Goal: Transaction & Acquisition: Purchase product/service

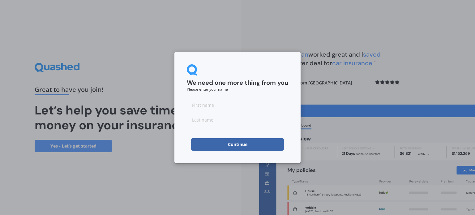
click at [224, 108] on input at bounding box center [237, 105] width 101 height 12
type input "A"
click at [208, 127] on form "We need one more thing from you Please enter your name A Continue" at bounding box center [237, 107] width 101 height 86
click at [207, 121] on input at bounding box center [237, 119] width 101 height 12
type input "N"
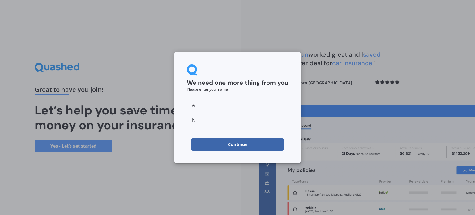
click at [237, 13] on div "We need one more thing from you Please enter your name A N Continue" at bounding box center [237, 107] width 475 height 215
click at [233, 141] on button "Continue" at bounding box center [237, 144] width 93 height 12
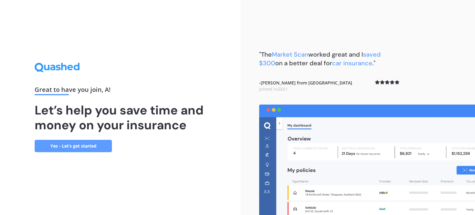
click at [72, 146] on link "Yes - Let’s get started" at bounding box center [73, 146] width 77 height 12
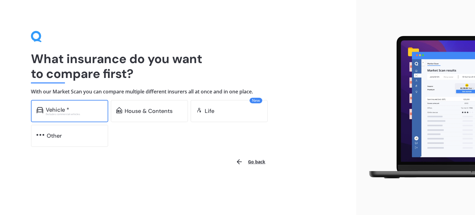
click at [74, 114] on div "Excludes commercial vehicles" at bounding box center [74, 114] width 57 height 2
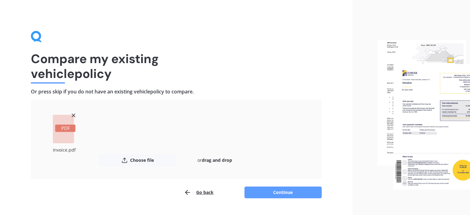
scroll to position [14, 0]
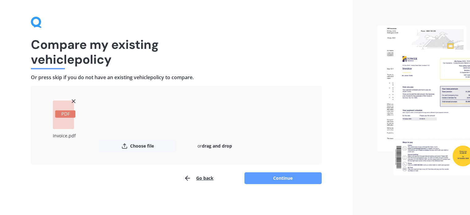
click at [274, 178] on button "Continue" at bounding box center [283, 178] width 77 height 12
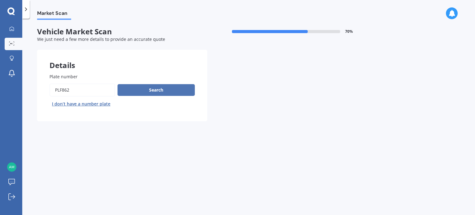
click at [156, 89] on button "Search" at bounding box center [155, 90] width 77 height 12
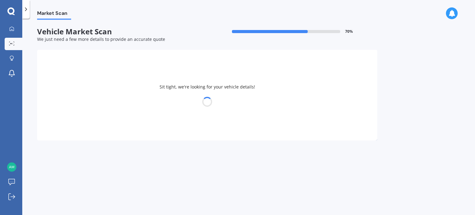
select select "NISSAN"
select select "LEAF"
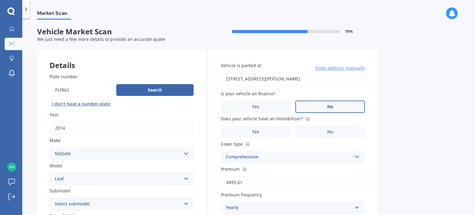
click at [356, 109] on label "No" at bounding box center [330, 106] width 70 height 12
click at [0, 0] on input "No" at bounding box center [0, 0] width 0 height 0
click at [318, 133] on label "No" at bounding box center [330, 132] width 70 height 12
click at [0, 0] on input "No" at bounding box center [0, 0] width 0 height 0
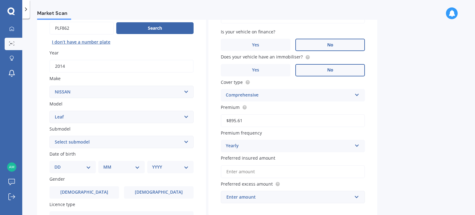
scroll to position [124, 0]
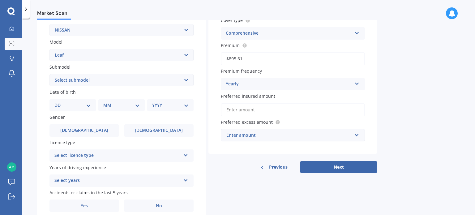
click at [87, 108] on select "DD 01 02 03 04 05 06 07 08 09 10 11 12 13 14 15 16 17 18 19 20 21 22 23 24 25 2…" at bounding box center [72, 105] width 36 height 7
select select "23"
click at [59, 102] on select "DD 01 02 03 04 05 06 07 08 09 10 11 12 13 14 15 16 17 18 19 20 21 22 23 24 25 2…" at bounding box center [72, 105] width 36 height 7
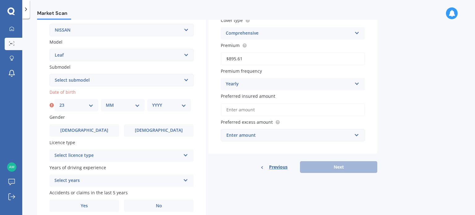
click at [110, 111] on div "MM 01 02 03 04 05 06 07 08 09 10 11 12" at bounding box center [123, 105] width 44 height 12
click at [110, 107] on select "MM 01 02 03 04 05 06 07 08 09 10 11 12" at bounding box center [123, 105] width 34 height 7
select select "01"
click at [106, 102] on select "MM 01 02 03 04 05 06 07 08 09 10 11 12" at bounding box center [123, 105] width 34 height 7
click at [159, 102] on select "YYYY 2025 2024 2023 2022 2021 2020 2019 2018 2017 2016 2015 2014 2013 2012 2011…" at bounding box center [169, 105] width 34 height 7
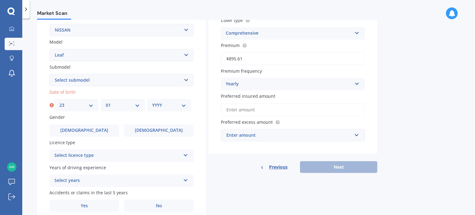
select select "1983"
click at [152, 102] on select "YYYY 2025 2024 2023 2022 2021 2020 2019 2018 2017 2016 2015 2014 2013 2012 2011…" at bounding box center [169, 105] width 34 height 7
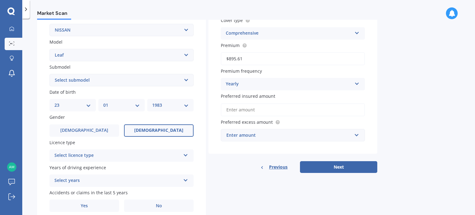
click at [165, 134] on label "[DEMOGRAPHIC_DATA]" at bounding box center [159, 130] width 70 height 12
click at [0, 0] on input "[DEMOGRAPHIC_DATA]" at bounding box center [0, 0] width 0 height 0
click at [87, 157] on div "Select licence type" at bounding box center [117, 155] width 126 height 7
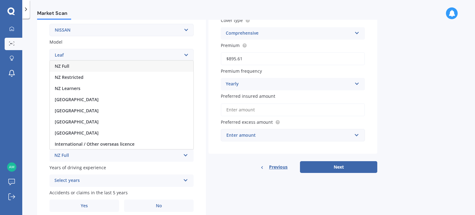
click at [63, 154] on div "NZ Full" at bounding box center [117, 155] width 126 height 7
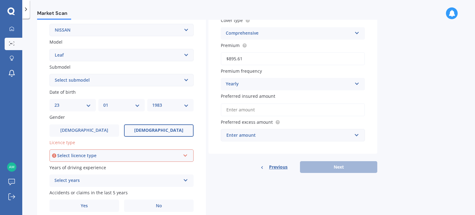
scroll to position [149, 0]
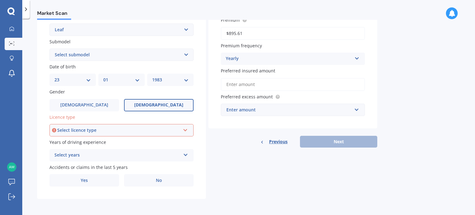
click at [105, 131] on div "Select licence type" at bounding box center [118, 130] width 123 height 7
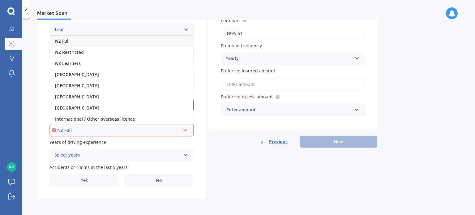
click at [76, 40] on div "NZ Full" at bounding box center [121, 41] width 143 height 11
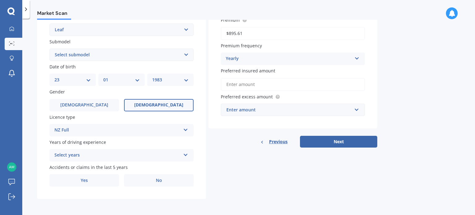
click at [81, 156] on div "Select years" at bounding box center [117, 154] width 126 height 7
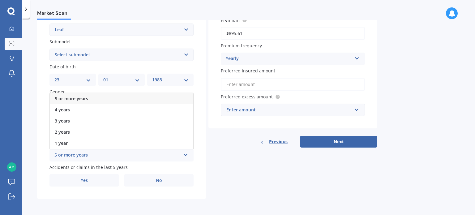
click at [75, 97] on span "5 or more years" at bounding box center [71, 99] width 33 height 6
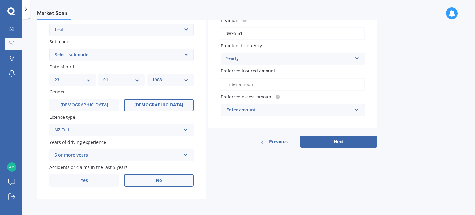
click at [143, 177] on label "No" at bounding box center [159, 180] width 70 height 12
click at [0, 0] on input "No" at bounding box center [0, 0] width 0 height 0
click at [353, 141] on button "Next" at bounding box center [338, 142] width 77 height 12
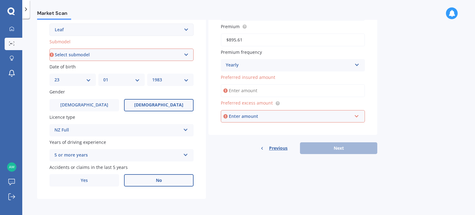
click at [241, 89] on input "Preferred insured amount" at bounding box center [293, 90] width 144 height 13
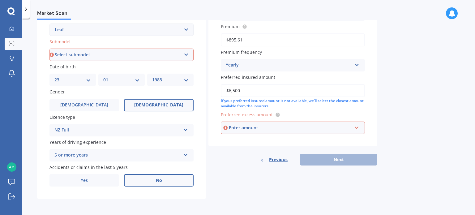
type input "$6,500"
click at [245, 128] on div "Enter amount" at bounding box center [290, 127] width 123 height 7
type input "6500"
click at [324, 164] on div "Previous Next" at bounding box center [292, 160] width 169 height 12
click at [288, 204] on div "Market Scan Vehicle Market Scan 70 % We just need a few more details to provide…" at bounding box center [248, 118] width 453 height 196
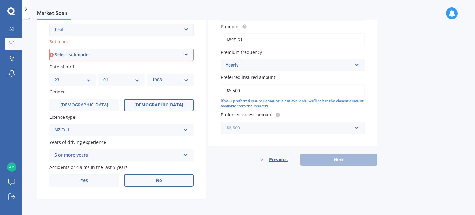
drag, startPoint x: 227, startPoint y: 130, endPoint x: 208, endPoint y: 122, distance: 20.3
click at [214, 129] on div "Vehicle is parked at [STREET_ADDRESS][PERSON_NAME] Enter address manually Selec…" at bounding box center [292, 23] width 169 height 245
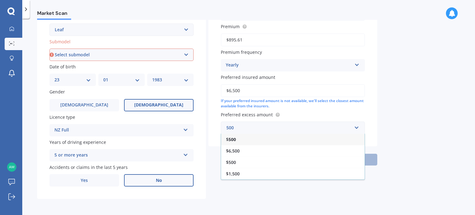
type input "500"
click at [428, 206] on div "Market Scan Vehicle Market Scan 70 % We just need a few more details to provide…" at bounding box center [248, 118] width 453 height 196
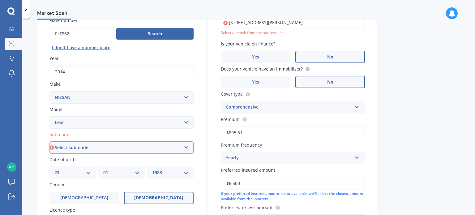
scroll to position [0, 0]
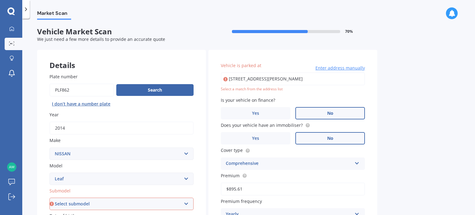
click at [270, 79] on input "[STREET_ADDRESS][PERSON_NAME]" at bounding box center [293, 78] width 144 height 13
type input "[STREET_ADDRESS][PERSON_NAME]"
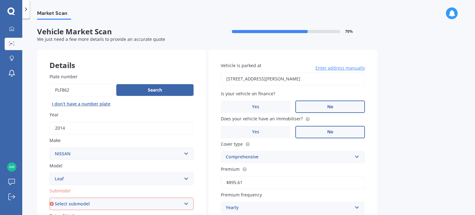
click at [448, 90] on div "Market Scan Vehicle Market Scan 70 % We just need a few more details to provide…" at bounding box center [248, 118] width 453 height 196
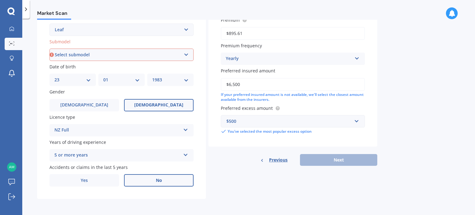
click at [75, 57] on select "Select submodel EV Hybrid" at bounding box center [121, 55] width 144 height 12
select select "EV"
click at [49, 49] on select "Select submodel EV Hybrid" at bounding box center [121, 55] width 144 height 12
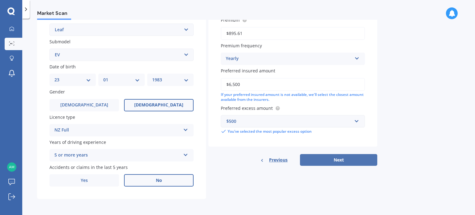
click at [314, 159] on button "Next" at bounding box center [338, 160] width 77 height 12
select select "23"
select select "01"
select select "1983"
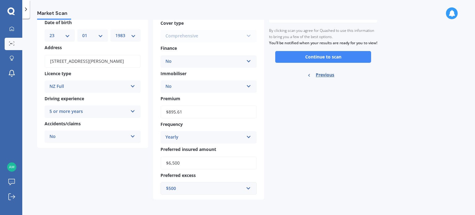
scroll to position [0, 0]
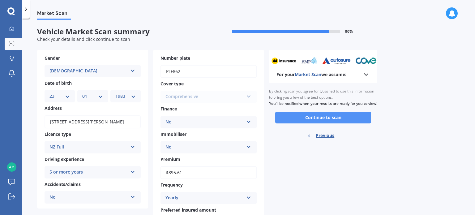
click at [312, 122] on button "Continue to scan" at bounding box center [323, 118] width 96 height 12
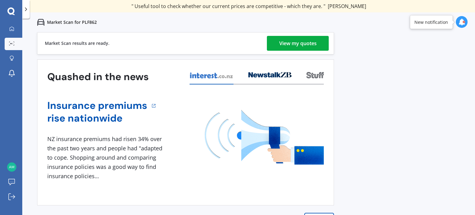
click at [314, 46] on div "View my quotes" at bounding box center [297, 43] width 37 height 15
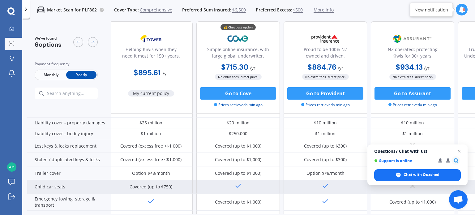
scroll to position [124, 2]
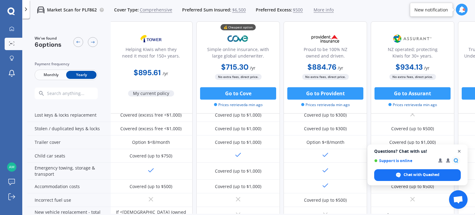
click at [458, 151] on span "Close chat" at bounding box center [459, 151] width 8 height 8
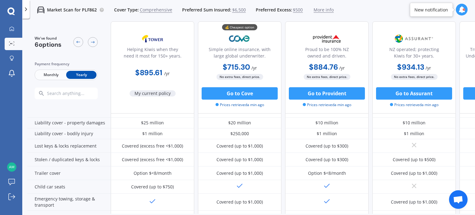
scroll to position [0, 0]
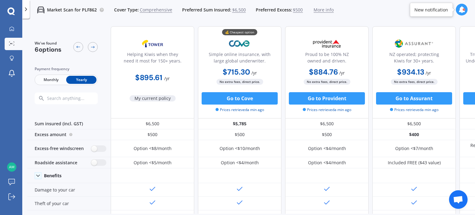
click at [315, 10] on span "More info" at bounding box center [323, 10] width 20 height 6
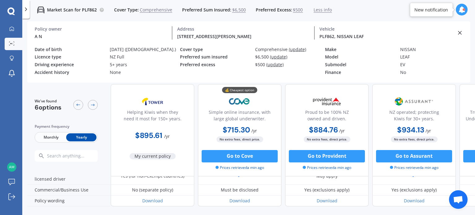
scroll to position [345, 0]
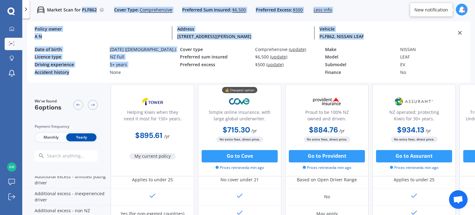
drag, startPoint x: 100, startPoint y: 70, endPoint x: 82, endPoint y: -4, distance: 76.6
click at [82, 0] on html "We are experiencing high volume of Market Scans . Just a heads up we will have …" at bounding box center [237, 107] width 475 height 215
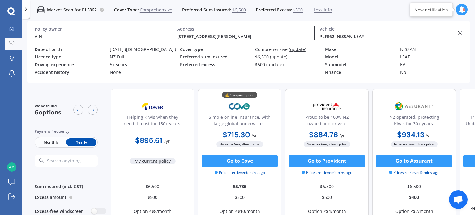
drag, startPoint x: 164, startPoint y: 79, endPoint x: 164, endPoint y: 75, distance: 3.2
click at [164, 76] on div "Policy owner A N Address [STREET_ADDRESS][PERSON_NAME] ( 0612 ) PLF862, NISSAN …" at bounding box center [248, 64] width 443 height 38
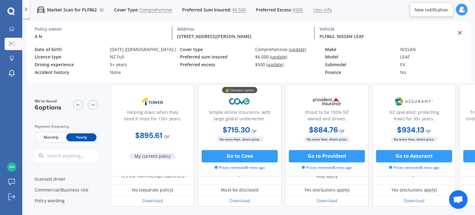
scroll to position [0, 0]
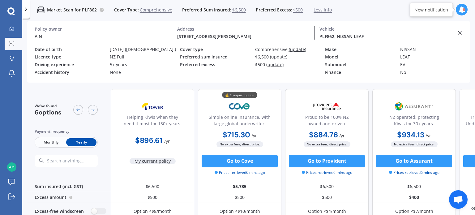
click at [459, 29] on div "A N Policy owner [STREET_ADDRESS][PERSON_NAME] Address PLF862, NISSAN LEAF Vehi…" at bounding box center [249, 32] width 428 height 23
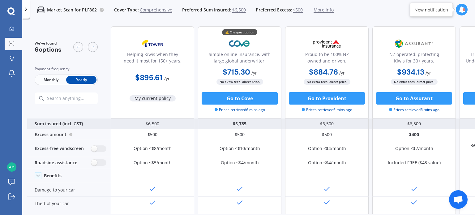
click at [239, 125] on div "$5,785" at bounding box center [239, 123] width 83 height 11
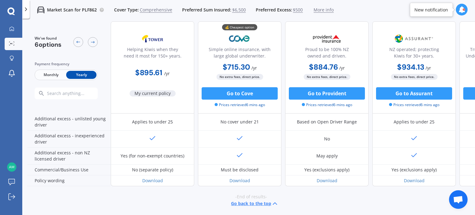
scroll to position [343, 0]
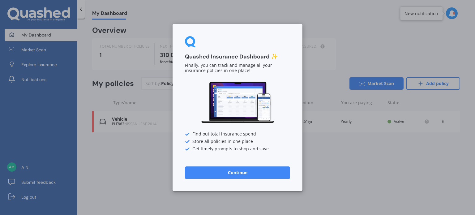
click at [223, 175] on button "Continue" at bounding box center [237, 172] width 105 height 12
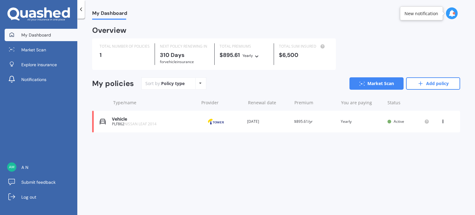
click at [443, 121] on icon at bounding box center [443, 120] width 4 height 4
click at [415, 147] on div "Delete" at bounding box center [428, 145] width 61 height 12
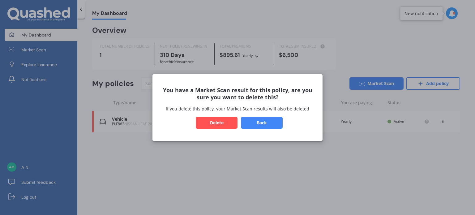
click at [226, 123] on button "Delete" at bounding box center [217, 123] width 42 height 12
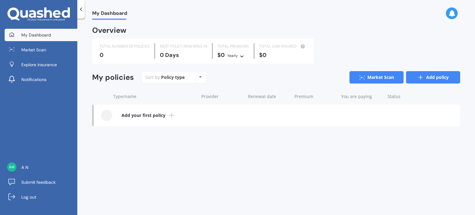
click at [410, 77] on link "Add policy" at bounding box center [433, 77] width 54 height 12
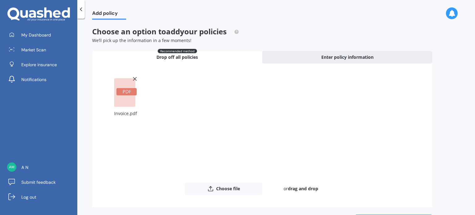
scroll to position [22, 0]
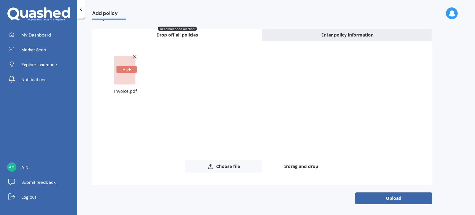
click at [377, 199] on button "Upload" at bounding box center [393, 198] width 77 height 12
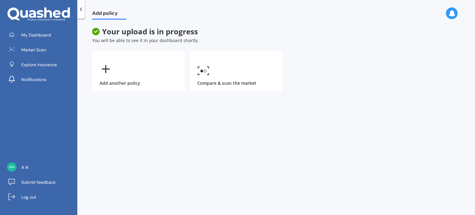
scroll to position [0, 0]
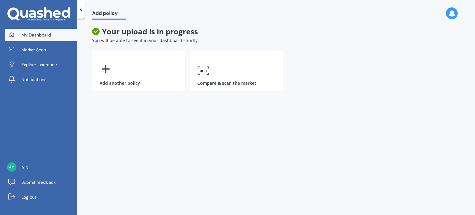
click at [42, 34] on span "My Dashboard" at bounding box center [36, 35] width 30 height 6
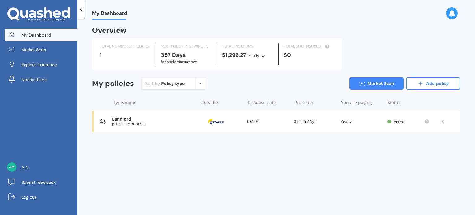
click at [119, 121] on div "Landlord" at bounding box center [153, 119] width 83 height 5
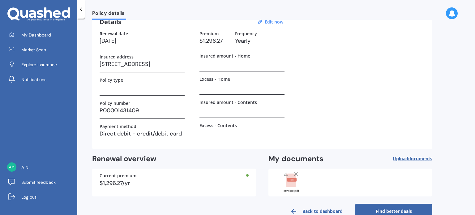
scroll to position [45, 0]
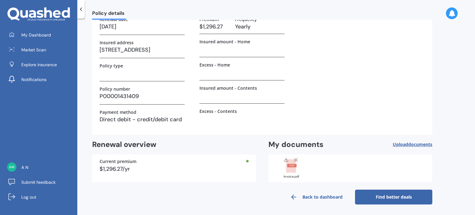
click at [384, 198] on link "Find better deals" at bounding box center [393, 197] width 77 height 15
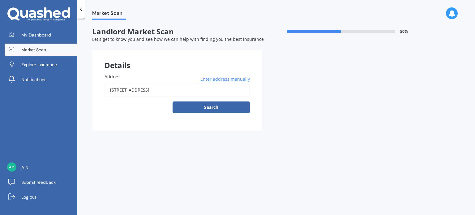
click at [218, 104] on button "Search" at bounding box center [210, 107] width 77 height 12
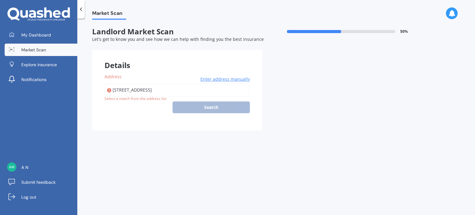
click at [144, 87] on input "5 20 Heretaunga Avenue" at bounding box center [176, 89] width 145 height 13
type input "5 Heretaunga Avenue, Onehunga, Auckland 1061"
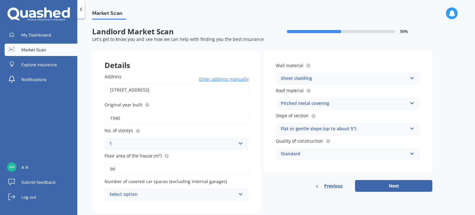
scroll to position [14, 0]
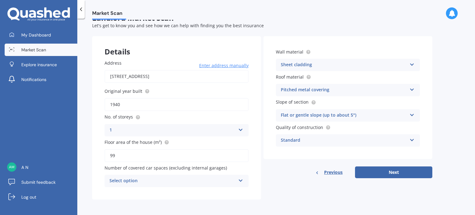
drag, startPoint x: 115, startPoint y: 155, endPoint x: 92, endPoint y: 155, distance: 22.9
click at [93, 155] on div "Address 5 Heretaunga Avenue, Onehunga, Auckland 1061 Enter address manually Sea…" at bounding box center [176, 123] width 169 height 152
type input "55"
click at [150, 183] on div "Select option" at bounding box center [172, 180] width 126 height 7
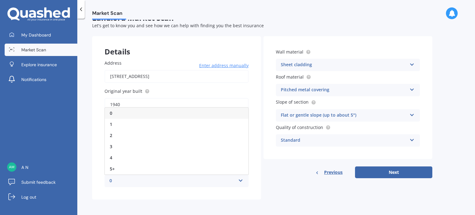
click at [127, 112] on div "0" at bounding box center [176, 113] width 143 height 11
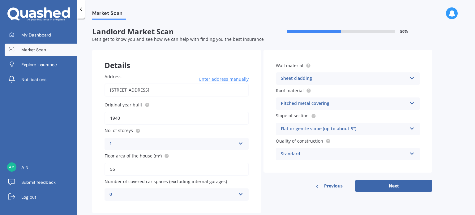
click at [330, 78] on div "Sheet cladding" at bounding box center [344, 78] width 126 height 7
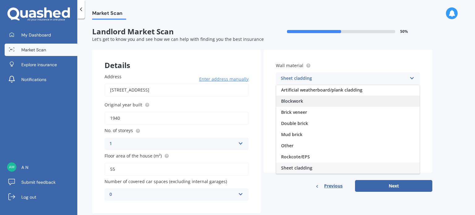
click at [292, 100] on span "Blockwork" at bounding box center [292, 101] width 22 height 6
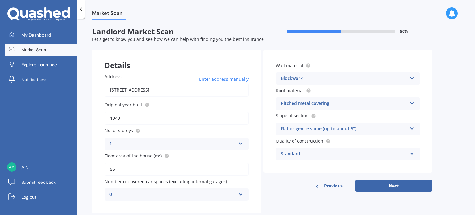
click at [327, 105] on div "Pitched metal covering" at bounding box center [344, 103] width 126 height 7
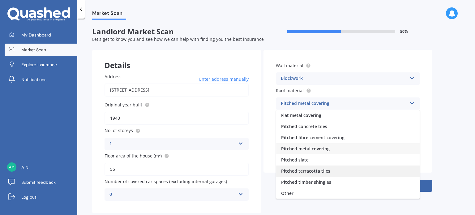
scroll to position [0, 0]
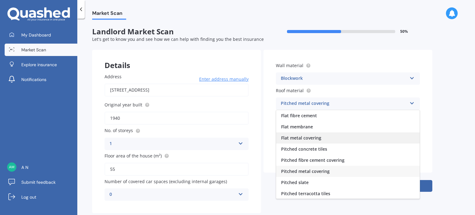
click at [308, 136] on span "Flat metal covering" at bounding box center [301, 138] width 40 height 6
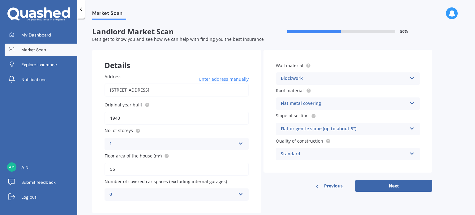
click at [323, 154] on div "Standard" at bounding box center [344, 153] width 126 height 7
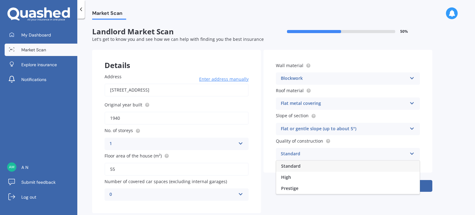
click at [283, 164] on span "Standard" at bounding box center [290, 166] width 19 height 6
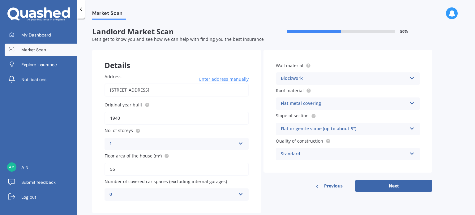
drag, startPoint x: 383, startPoint y: 190, endPoint x: 374, endPoint y: 186, distance: 10.1
click at [381, 190] on button "Next" at bounding box center [393, 186] width 77 height 12
select select "23"
select select "01"
select select "1983"
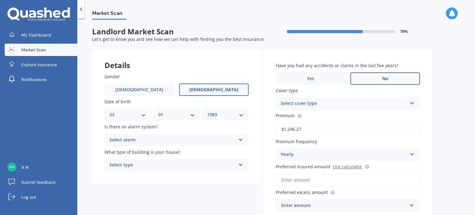
click at [385, 76] on span "No" at bounding box center [385, 78] width 6 height 5
click at [0, 0] on input "No" at bounding box center [0, 0] width 0 height 0
click at [319, 108] on div "Select cover type Landlord's Plus Cover" at bounding box center [348, 103] width 144 height 12
click at [318, 115] on span "Landlord's Plus Cover" at bounding box center [304, 116] width 46 height 6
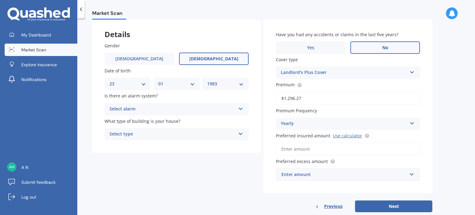
click at [155, 108] on div "Select alarm" at bounding box center [172, 108] width 126 height 7
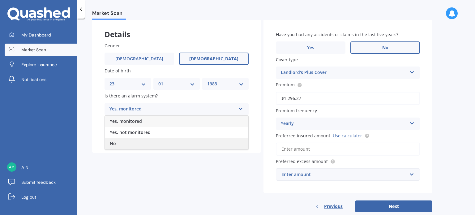
click at [126, 141] on div "No" at bounding box center [176, 143] width 143 height 11
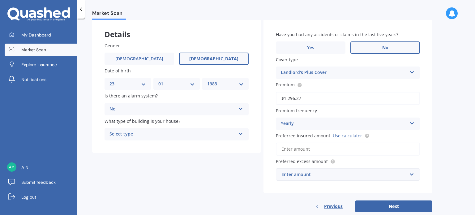
click at [138, 134] on div "Select type" at bounding box center [172, 133] width 126 height 7
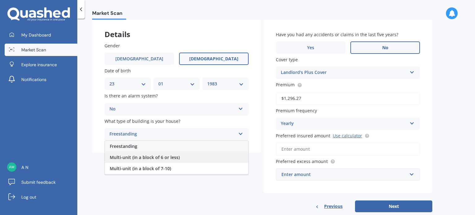
click at [137, 157] on span "Multi-unit (in a block of 6 or less)" at bounding box center [145, 157] width 70 height 6
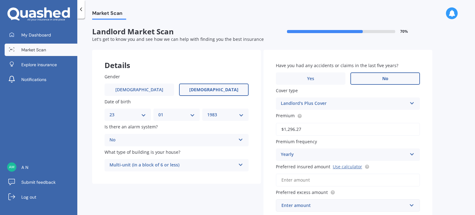
scroll to position [44, 0]
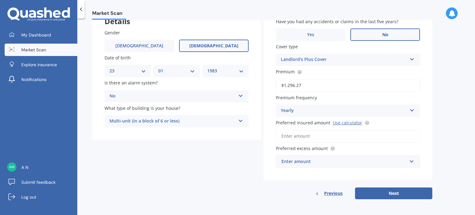
click at [339, 161] on div "Enter amount" at bounding box center [344, 161] width 126 height 7
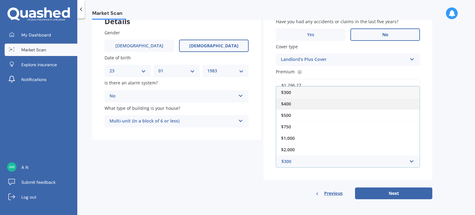
click at [296, 104] on div "$400" at bounding box center [347, 103] width 143 height 11
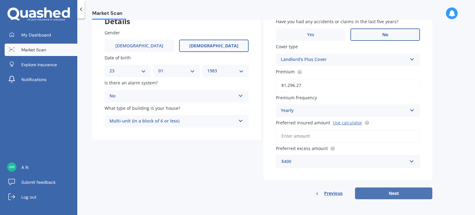
click at [396, 195] on button "Next" at bounding box center [393, 193] width 77 height 12
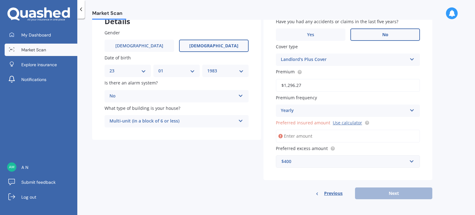
click at [312, 138] on input "Preferred insured amount Use calculator" at bounding box center [348, 136] width 144 height 13
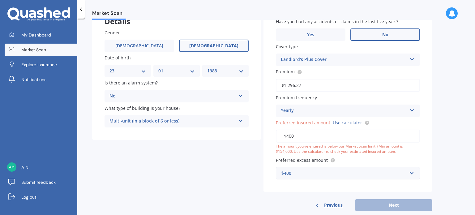
click at [196, 143] on div "Details Gender Male Female Date of birth DD 01 02 03 04 05 06 07 08 09 10 11 12…" at bounding box center [262, 108] width 340 height 205
drag, startPoint x: 297, startPoint y: 137, endPoint x: 245, endPoint y: 134, distance: 52.0
click at [245, 134] on div "Details Gender Male Female Date of birth DD 01 02 03 04 05 06 07 08 09 10 11 12…" at bounding box center [262, 108] width 340 height 205
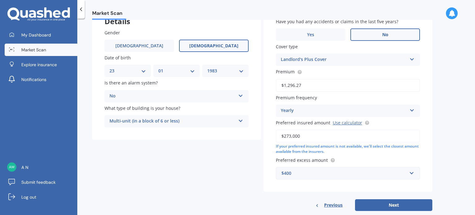
type input "$273,000"
click at [223, 173] on div "Details Gender Male Female Date of birth DD 01 02 03 04 05 06 07 08 09 10 11 12…" at bounding box center [262, 108] width 340 height 205
click at [368, 202] on button "Next" at bounding box center [393, 205] width 77 height 12
select select "23"
select select "01"
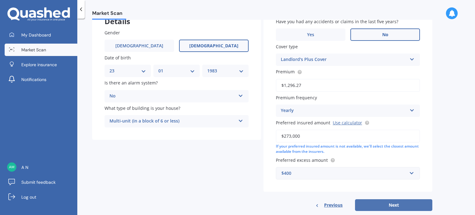
select select "1983"
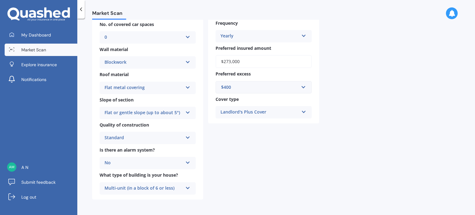
scroll to position [0, 0]
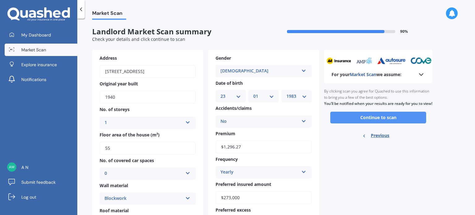
click at [400, 122] on button "Continue to scan" at bounding box center [378, 118] width 96 height 12
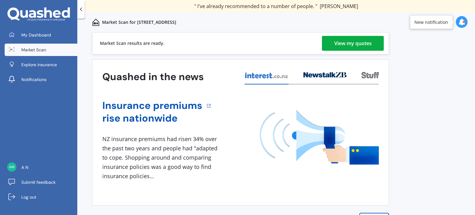
click at [356, 43] on div "View my quotes" at bounding box center [352, 43] width 37 height 15
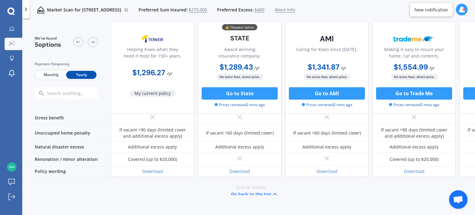
scroll to position [345, 0]
